Goal: Information Seeking & Learning: Learn about a topic

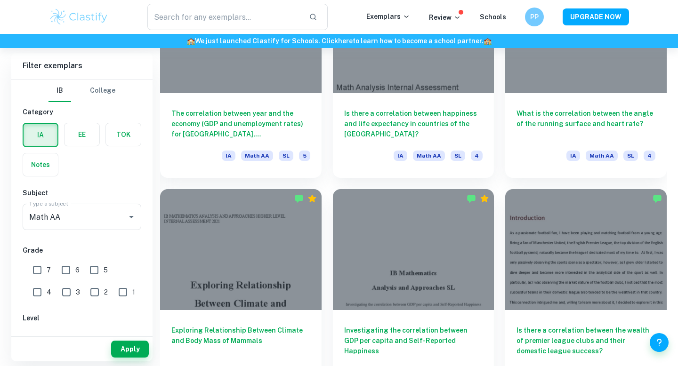
scroll to position [1005, 0]
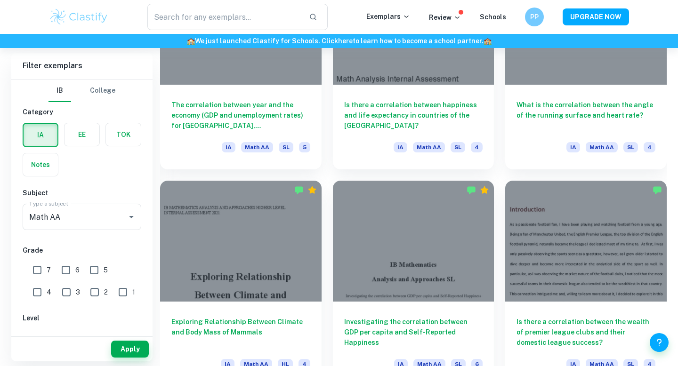
click at [33, 268] on input "7" at bounding box center [37, 270] width 19 height 19
checkbox input "true"
click at [134, 346] on button "Apply" at bounding box center [130, 349] width 38 height 17
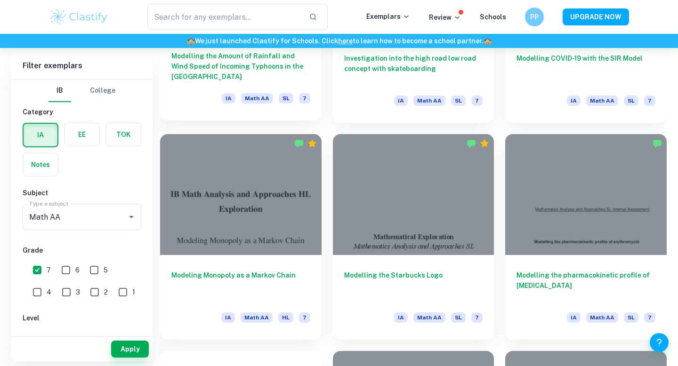
scroll to position [1270, 0]
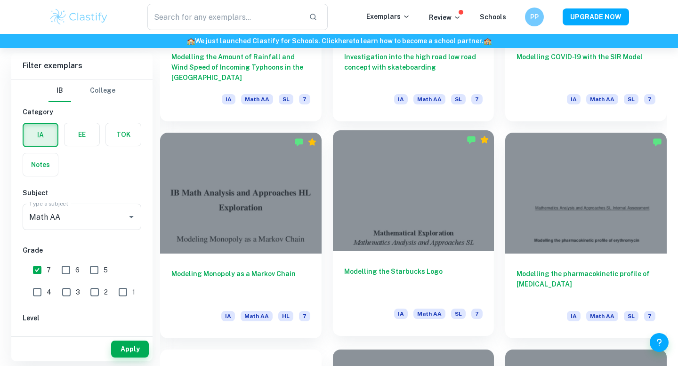
click at [411, 223] on div at bounding box center [414, 190] width 162 height 121
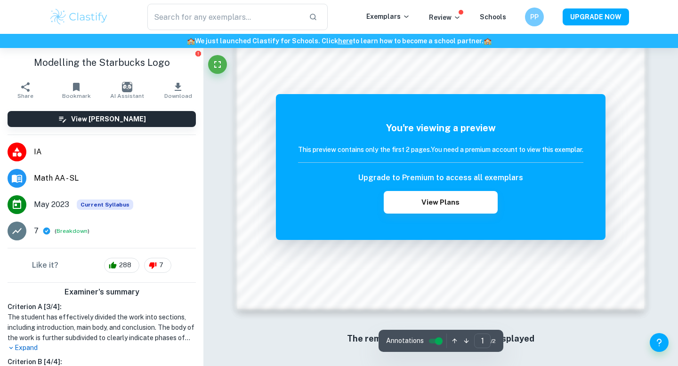
scroll to position [912, 0]
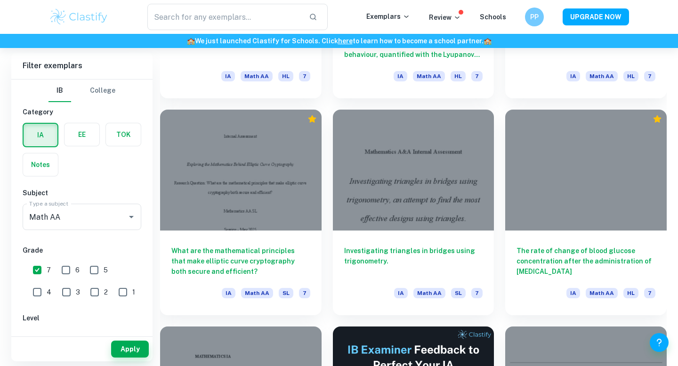
scroll to position [2386, 0]
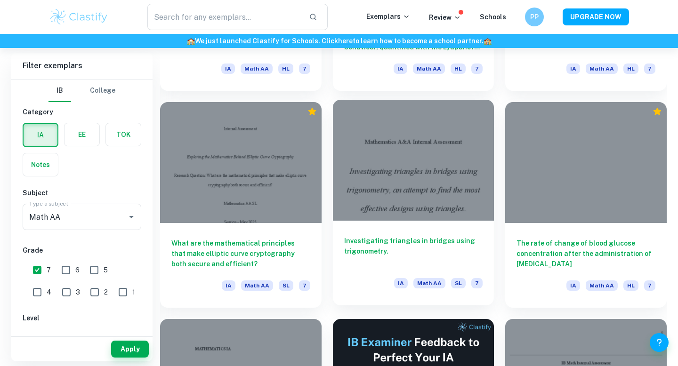
click at [370, 249] on h6 "Investigating triangles in bridges using trigonometry." at bounding box center [413, 251] width 139 height 31
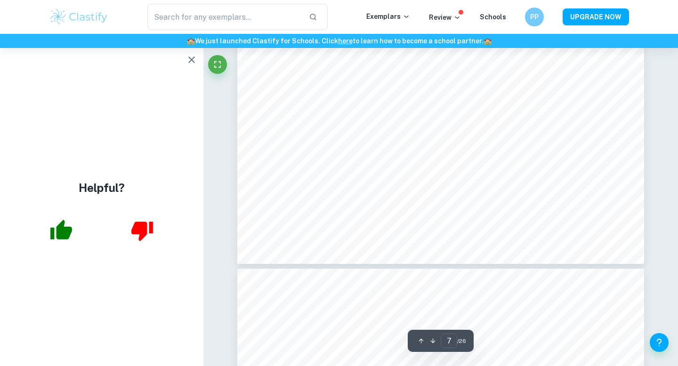
scroll to position [4028, 0]
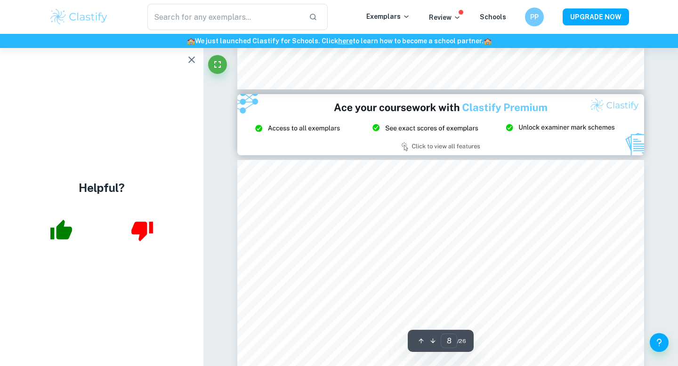
type input "9"
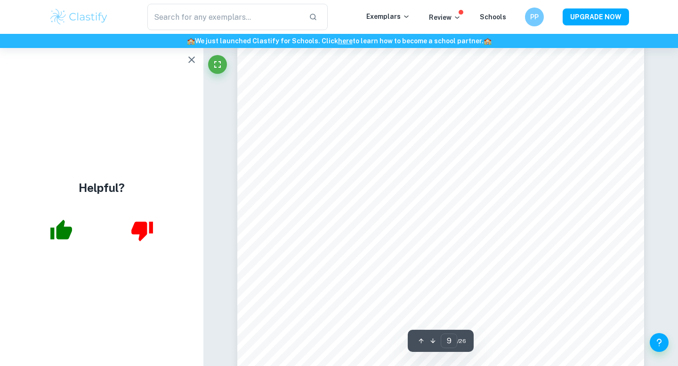
scroll to position [5039, 0]
